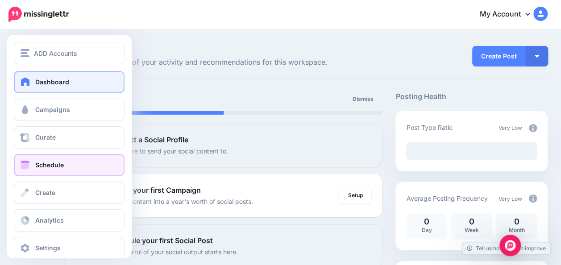
click at [71, 165] on link "Schedule" at bounding box center [69, 165] width 111 height 22
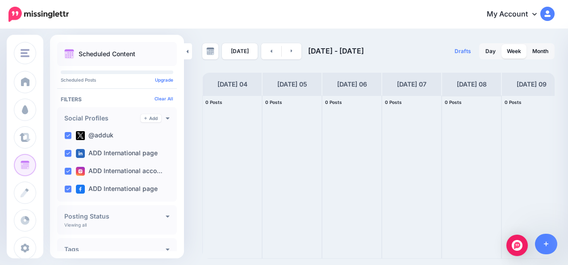
scroll to position [0, 66]
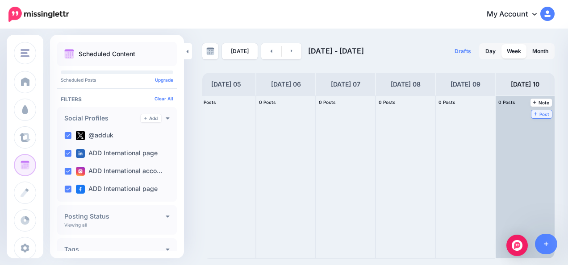
click at [541, 114] on span "Post" at bounding box center [542, 114] width 16 height 4
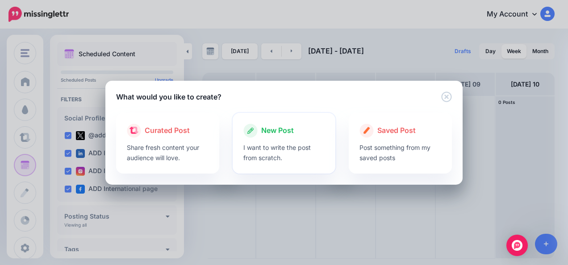
click at [278, 141] on div at bounding box center [284, 140] width 82 height 4
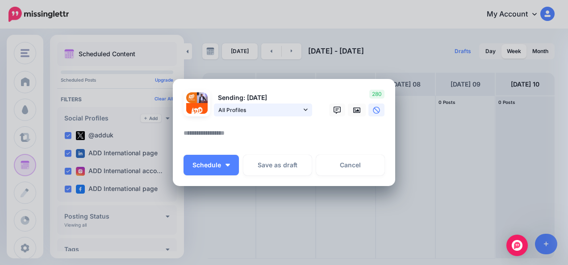
click at [305, 110] on link "All Profiles" at bounding box center [263, 110] width 98 height 13
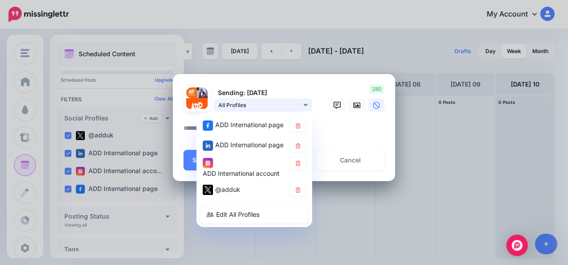
scroll to position [8, 0]
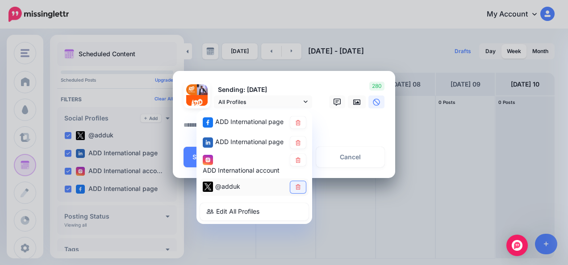
click at [293, 183] on link at bounding box center [298, 187] width 16 height 12
click at [362, 123] on textarea at bounding box center [286, 128] width 205 height 17
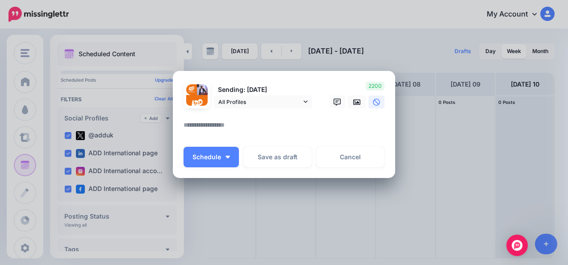
paste textarea "**********"
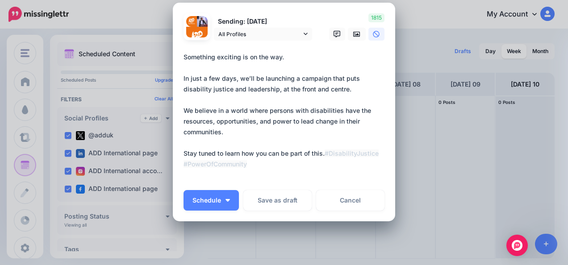
scroll to position [21, 0]
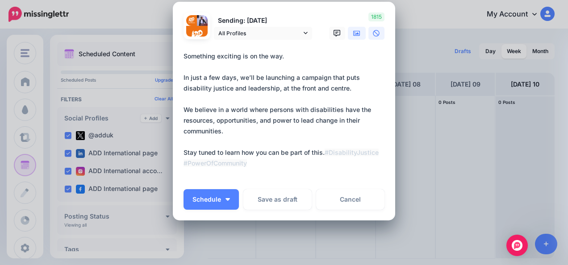
type textarea "**********"
click at [354, 33] on icon at bounding box center [356, 32] width 7 height 5
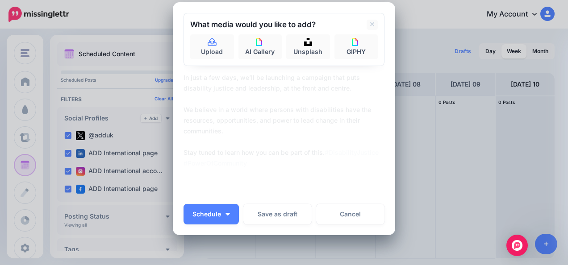
scroll to position [11, 0]
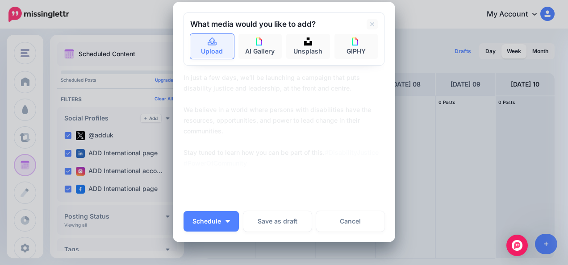
click at [219, 48] on link "Upload" at bounding box center [212, 46] width 44 height 25
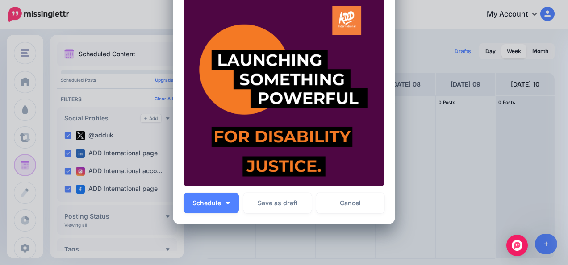
scroll to position [272, 0]
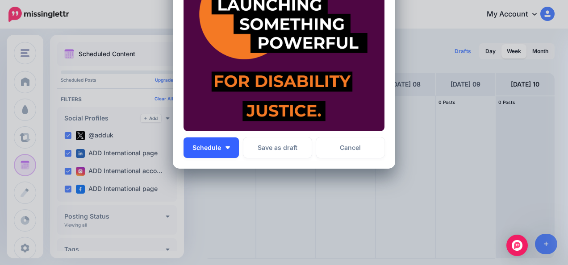
click at [226, 148] on img "button" at bounding box center [227, 147] width 4 height 3
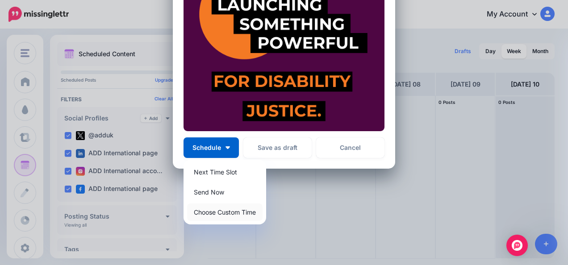
click at [226, 211] on link "Choose Custom Time" at bounding box center [224, 212] width 75 height 17
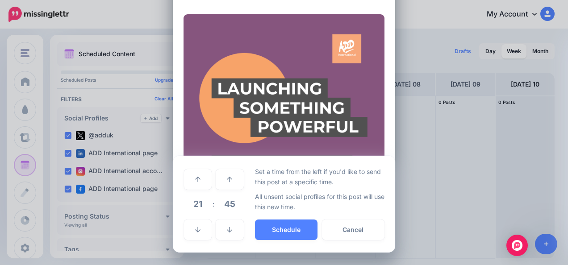
scroll to position [188, 0]
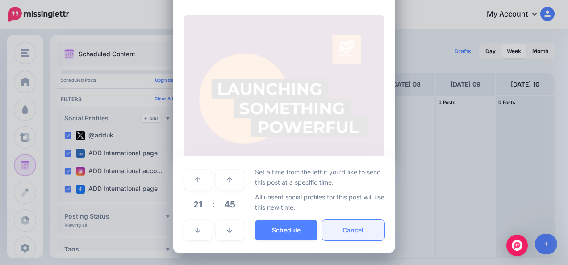
click at [341, 229] on button "Cancel" at bounding box center [353, 230] width 63 height 21
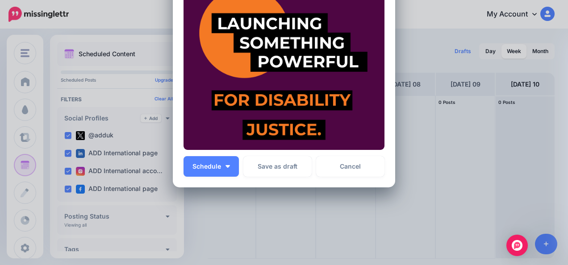
scroll to position [255, 0]
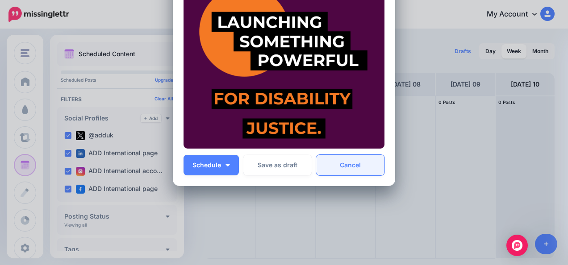
click at [357, 167] on link "Cancel" at bounding box center [350, 165] width 68 height 21
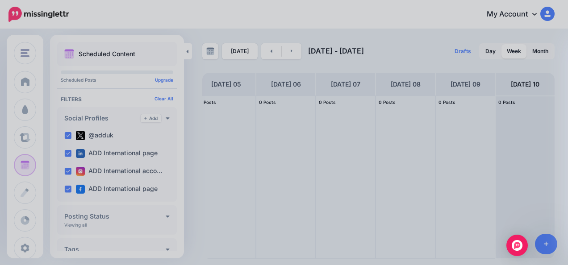
scroll to position [0, 0]
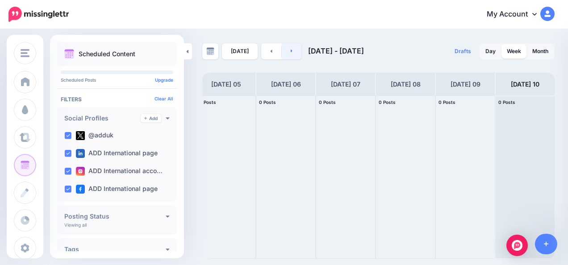
click at [288, 53] on link at bounding box center [292, 51] width 20 height 16
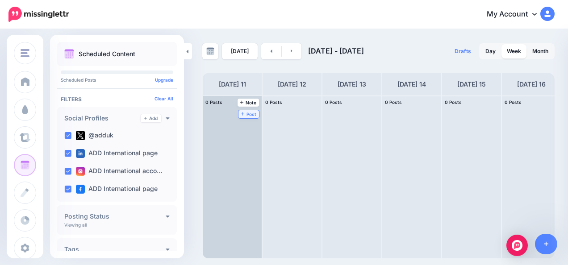
click at [246, 112] on span "Post" at bounding box center [249, 114] width 16 height 4
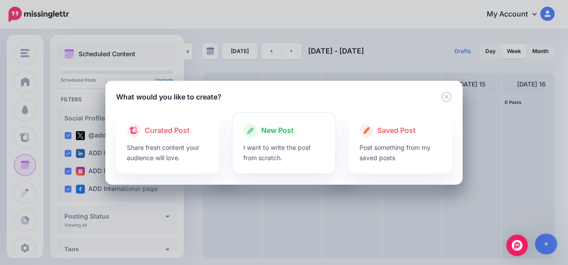
click at [271, 148] on p "I want to write the post from scratch." at bounding box center [284, 152] width 82 height 21
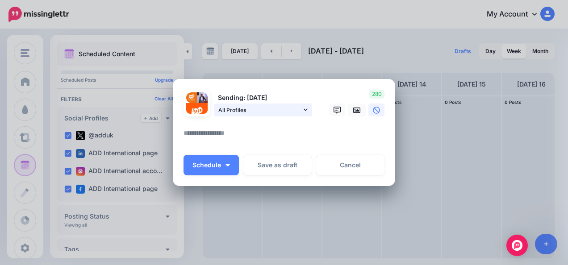
click at [304, 109] on icon at bounding box center [306, 110] width 4 height 6
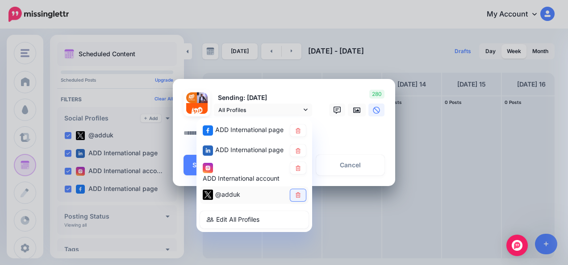
click at [296, 194] on icon at bounding box center [298, 195] width 5 height 5
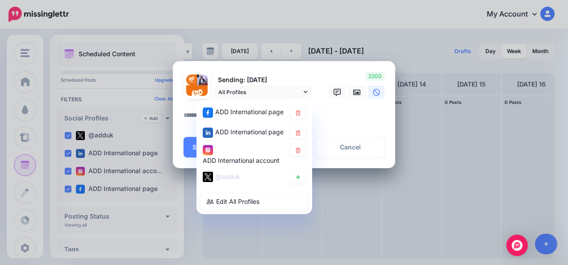
click at [328, 127] on textarea at bounding box center [286, 118] width 205 height 17
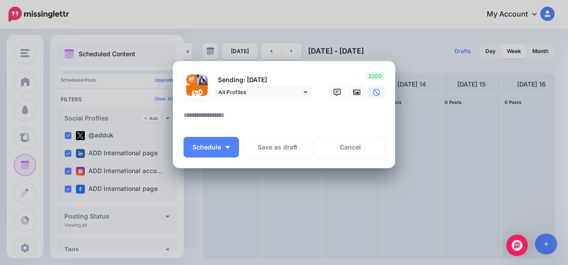
paste textarea "**********"
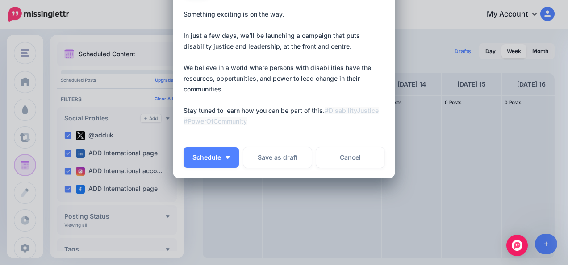
scroll to position [73, 0]
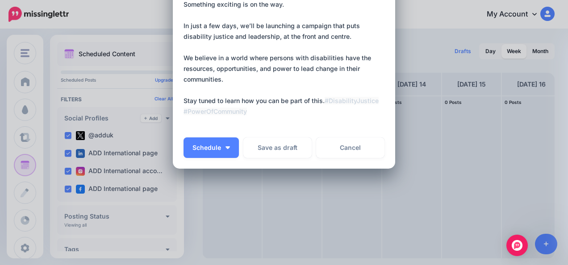
type textarea "**********"
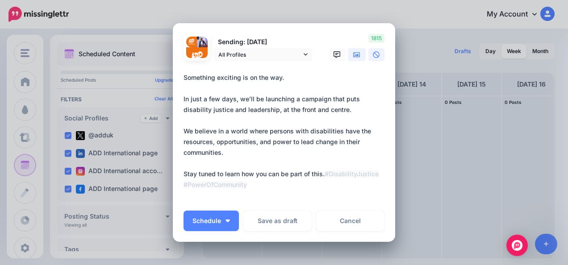
click at [353, 54] on icon at bounding box center [356, 54] width 7 height 5
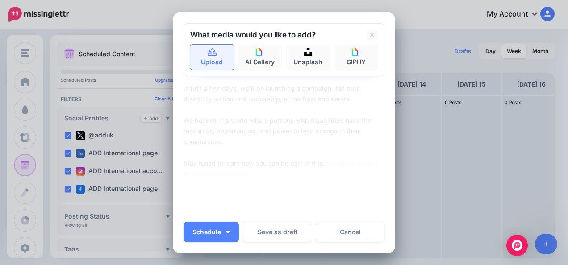
click at [208, 55] on icon at bounding box center [212, 52] width 9 height 8
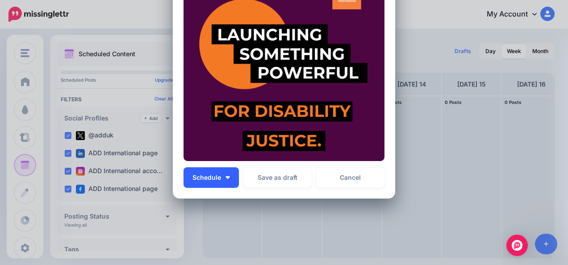
scroll to position [243, 0]
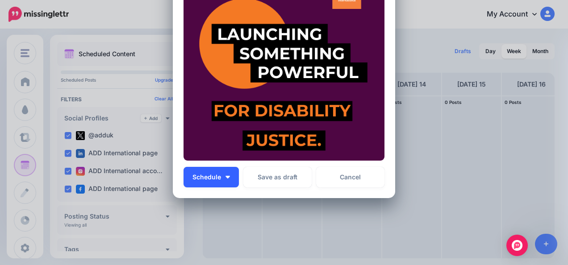
click at [228, 178] on button "Schedule" at bounding box center [211, 177] width 55 height 21
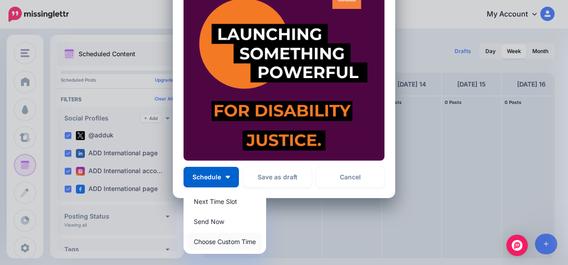
click at [219, 241] on link "Choose Custom Time" at bounding box center [224, 241] width 75 height 17
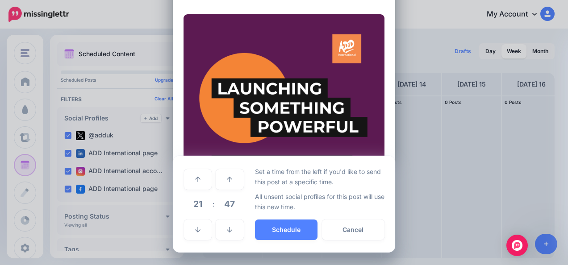
scroll to position [188, 0]
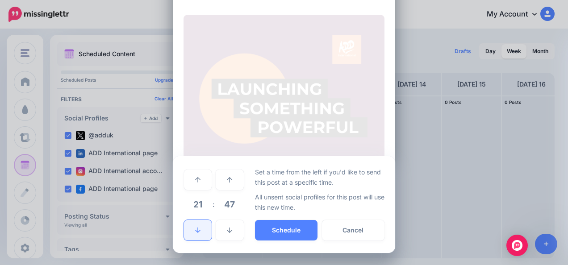
click at [191, 233] on link at bounding box center [198, 230] width 28 height 21
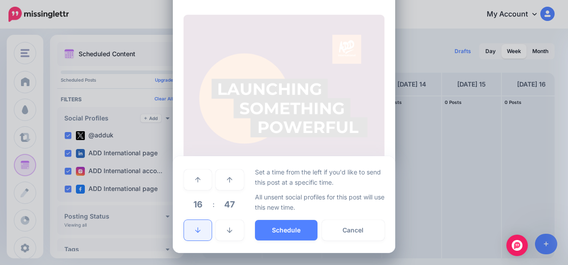
click at [191, 233] on link at bounding box center [198, 230] width 28 height 21
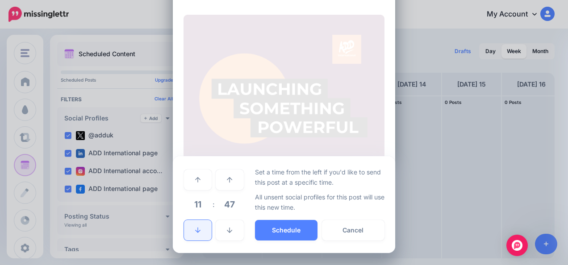
click at [191, 233] on link at bounding box center [198, 230] width 28 height 21
click at [200, 179] on link at bounding box center [198, 180] width 28 height 21
click at [233, 222] on link at bounding box center [230, 230] width 28 height 21
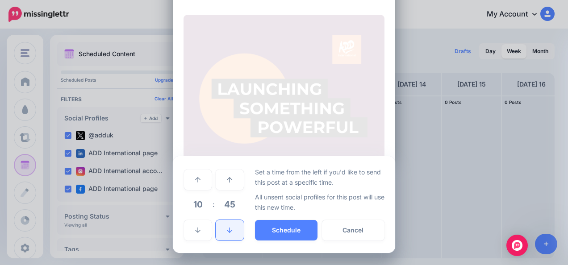
click at [233, 222] on link at bounding box center [230, 230] width 28 height 21
click at [228, 223] on link at bounding box center [230, 230] width 28 height 21
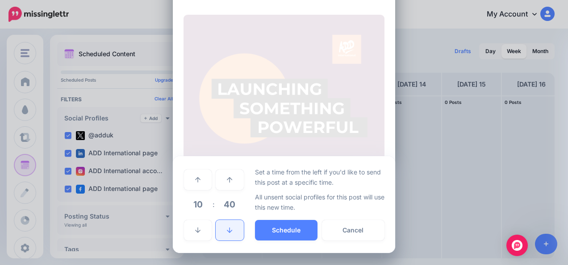
click at [228, 223] on link at bounding box center [230, 230] width 28 height 21
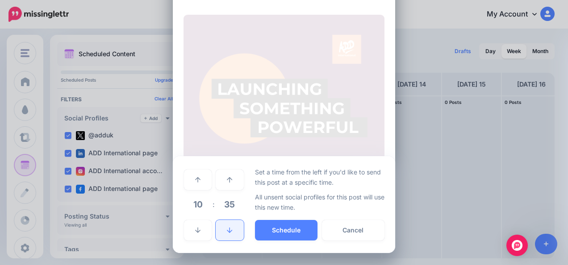
click at [228, 223] on link at bounding box center [230, 230] width 28 height 21
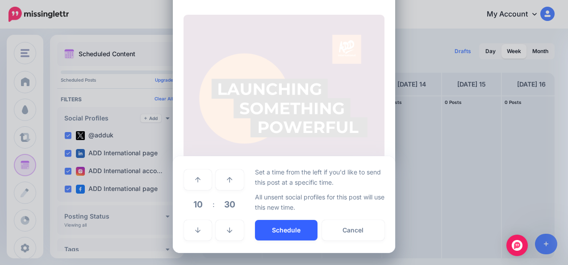
click at [288, 231] on button "Schedule" at bounding box center [286, 230] width 63 height 21
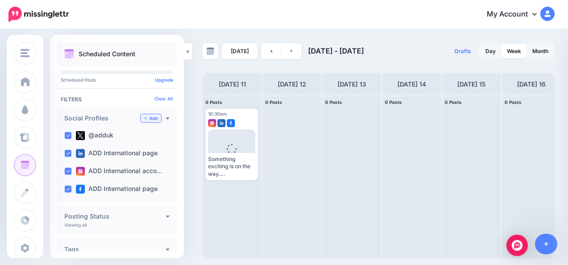
click at [145, 119] on link "Add" at bounding box center [151, 118] width 21 height 8
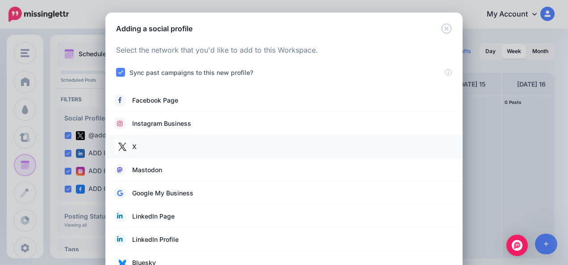
scroll to position [21, 0]
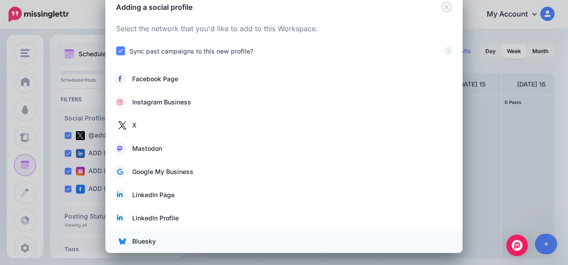
click at [188, 237] on link "Bluesky" at bounding box center [283, 241] width 339 height 13
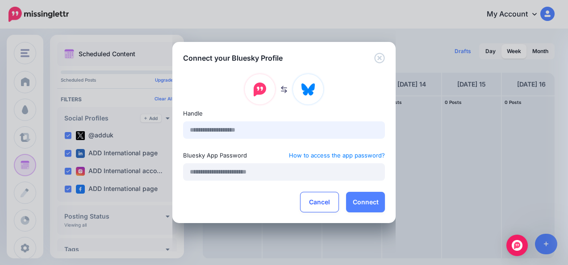
click at [259, 130] on input "text" at bounding box center [284, 129] width 202 height 17
type input "**********"
click at [367, 203] on button "Connect" at bounding box center [365, 202] width 39 height 21
click at [232, 171] on input "text" at bounding box center [284, 171] width 202 height 17
paste input "**********"
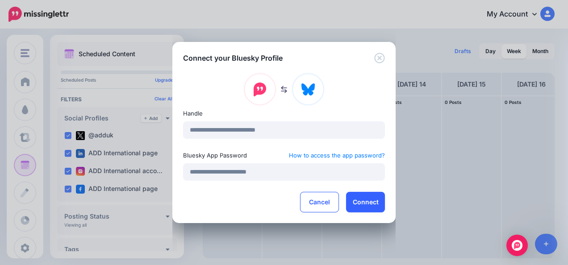
click at [373, 202] on button "Connect" at bounding box center [365, 202] width 39 height 21
click at [369, 205] on button "Connect" at bounding box center [365, 202] width 39 height 21
click at [276, 171] on input "**********" at bounding box center [284, 171] width 202 height 17
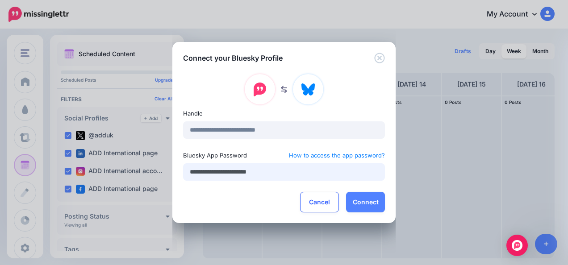
click at [280, 171] on input "**********" at bounding box center [284, 171] width 202 height 17
paste input "text"
type input "**********"
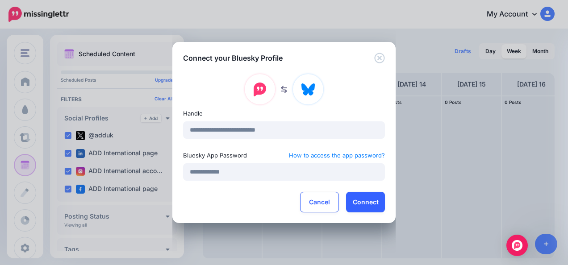
click at [362, 205] on button "Connect" at bounding box center [365, 202] width 39 height 21
click at [362, 200] on button "Connect" at bounding box center [365, 202] width 39 height 21
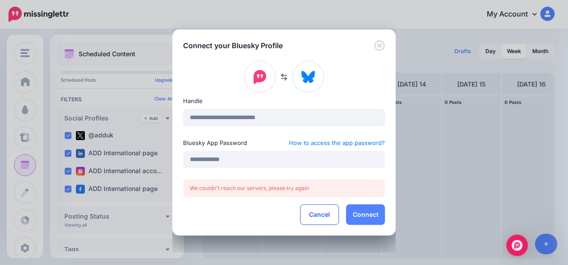
click at [402, 8] on div "**********" at bounding box center [284, 132] width 568 height 265
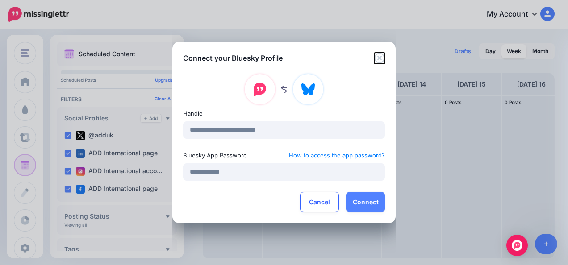
click at [377, 58] on icon "Close" at bounding box center [379, 58] width 11 height 11
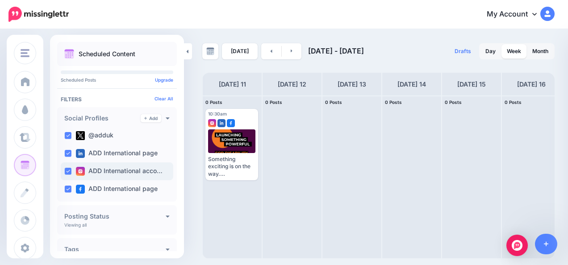
click at [102, 168] on label "ADD International acco…" at bounding box center [119, 171] width 87 height 9
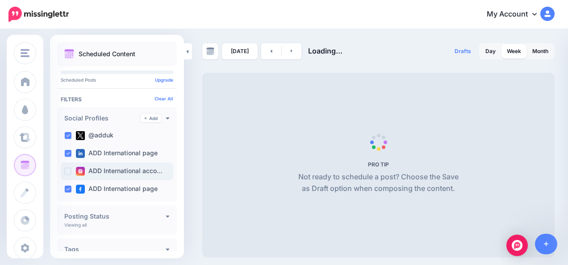
click at [102, 168] on label "ADD International acco…" at bounding box center [119, 171] width 87 height 9
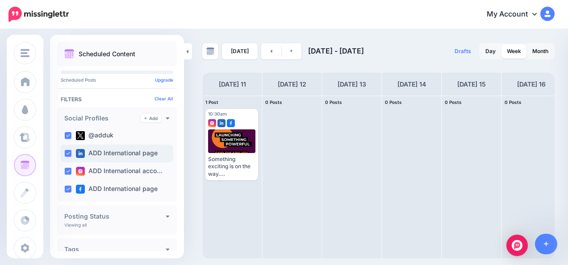
click at [107, 148] on div "ADD International page" at bounding box center [117, 154] width 113 height 18
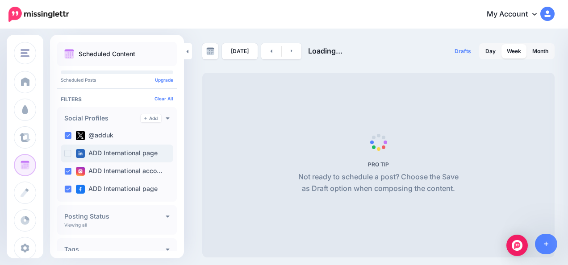
click at [107, 148] on div "ADD International page" at bounding box center [117, 154] width 113 height 18
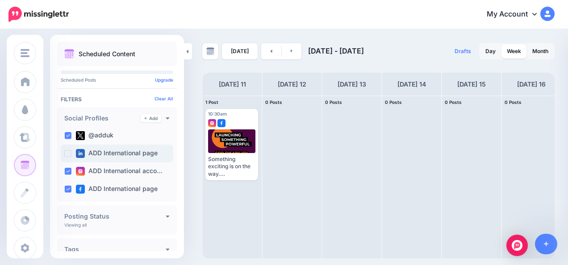
click at [104, 148] on div "ADD International page" at bounding box center [117, 154] width 113 height 18
